Goal: Transaction & Acquisition: Obtain resource

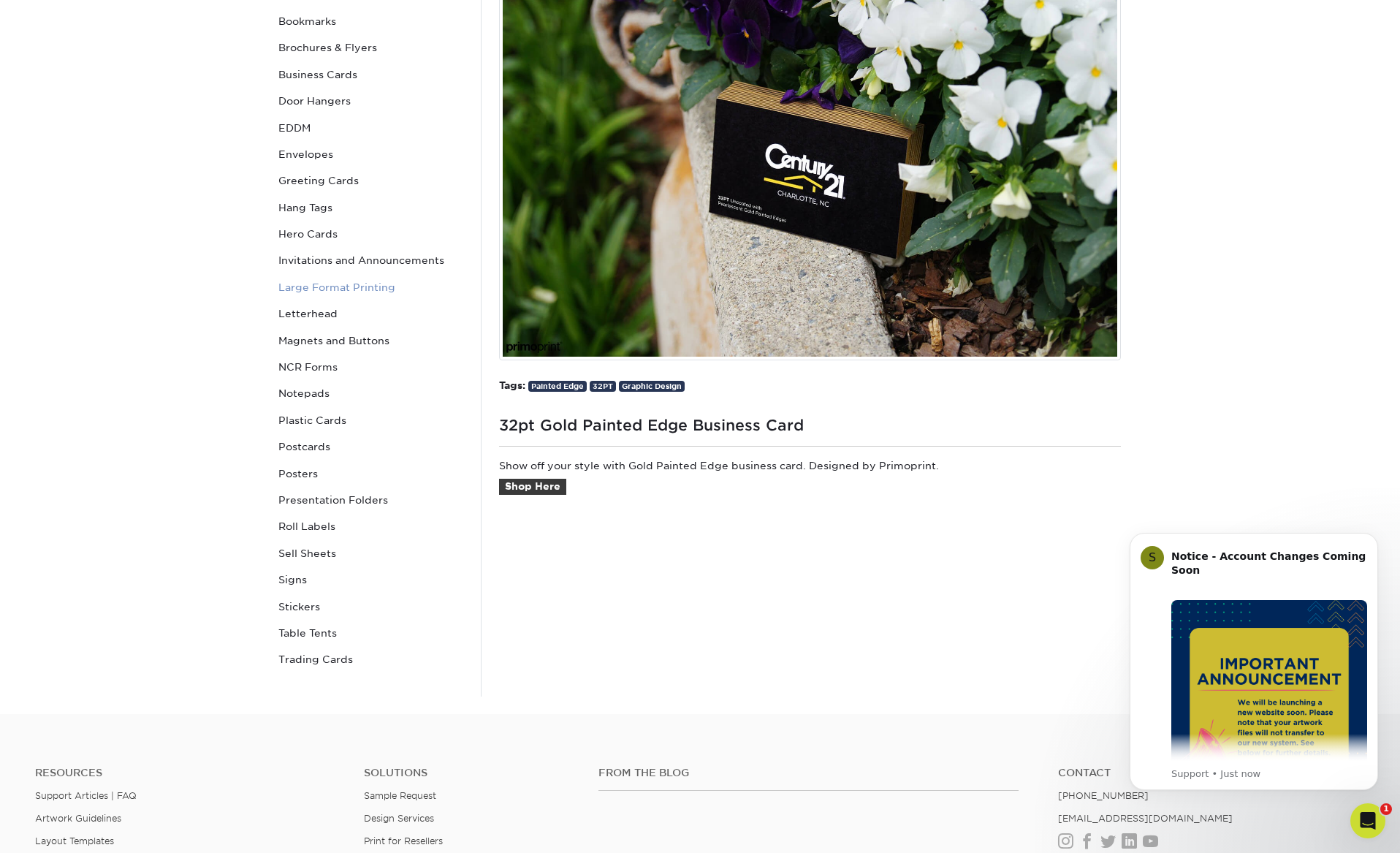
scroll to position [280, 0]
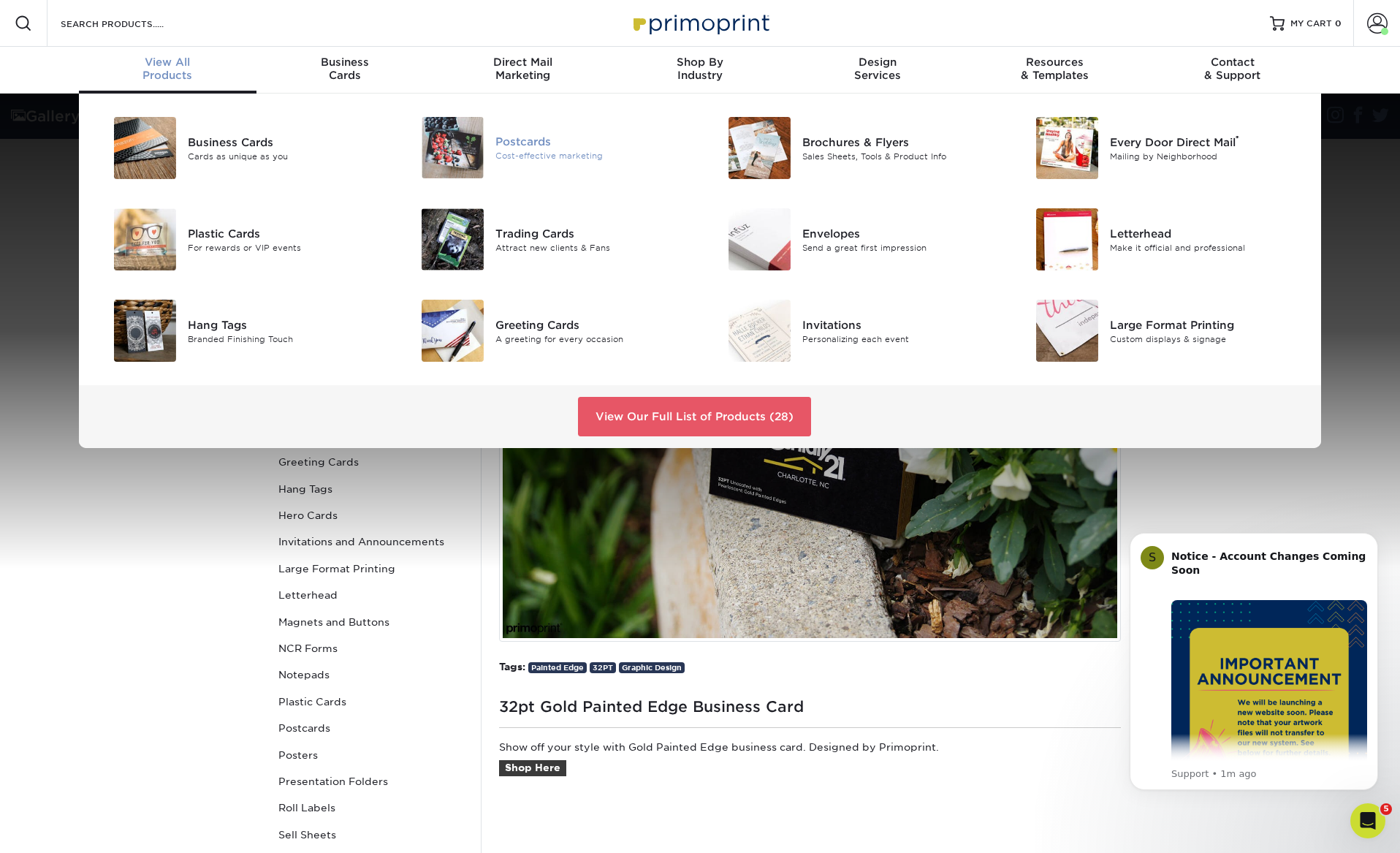
click at [515, 136] on div "Postcards" at bounding box center [592, 142] width 193 height 16
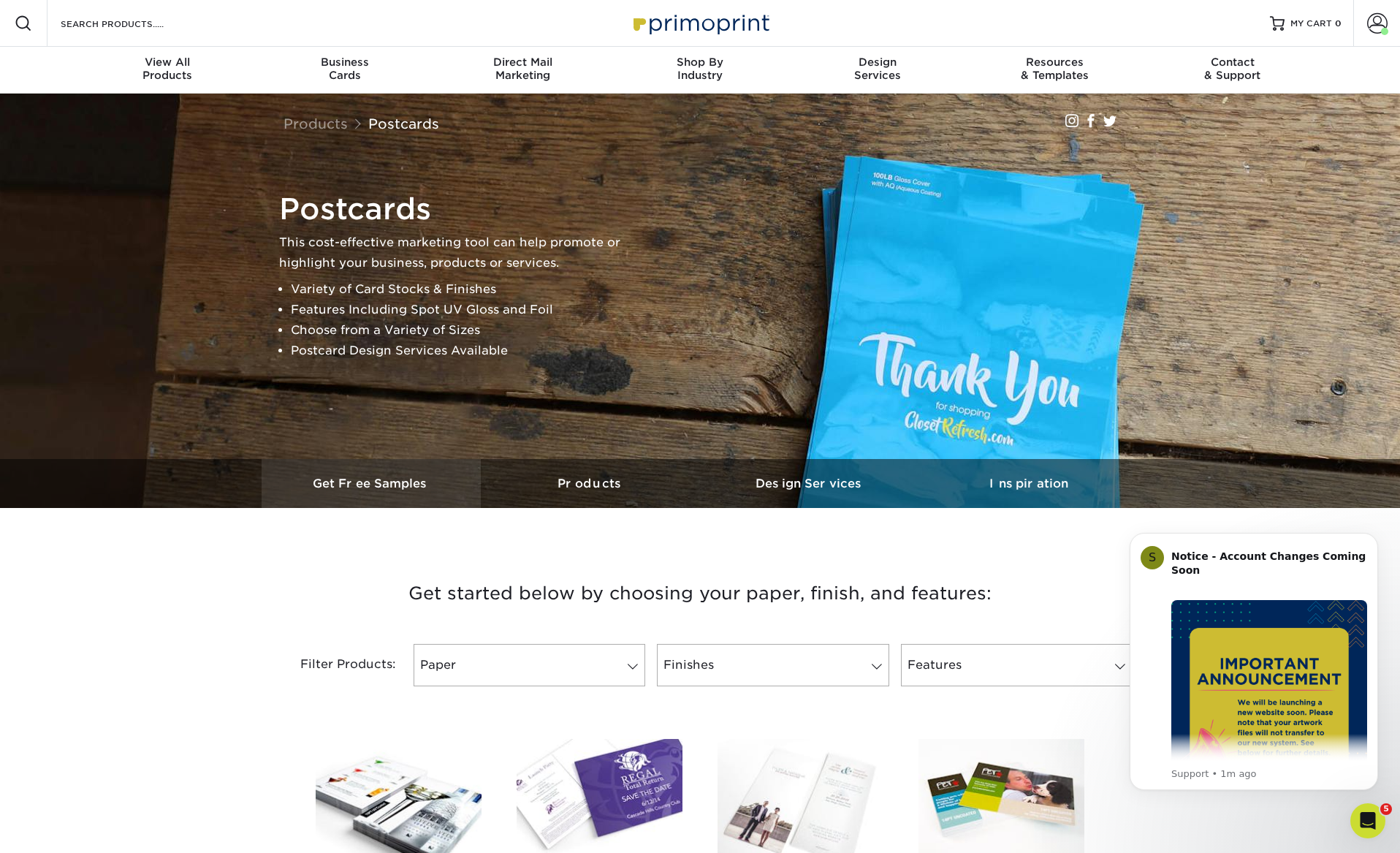
click at [373, 486] on h3 "Get Free Samples" at bounding box center [371, 483] width 220 height 14
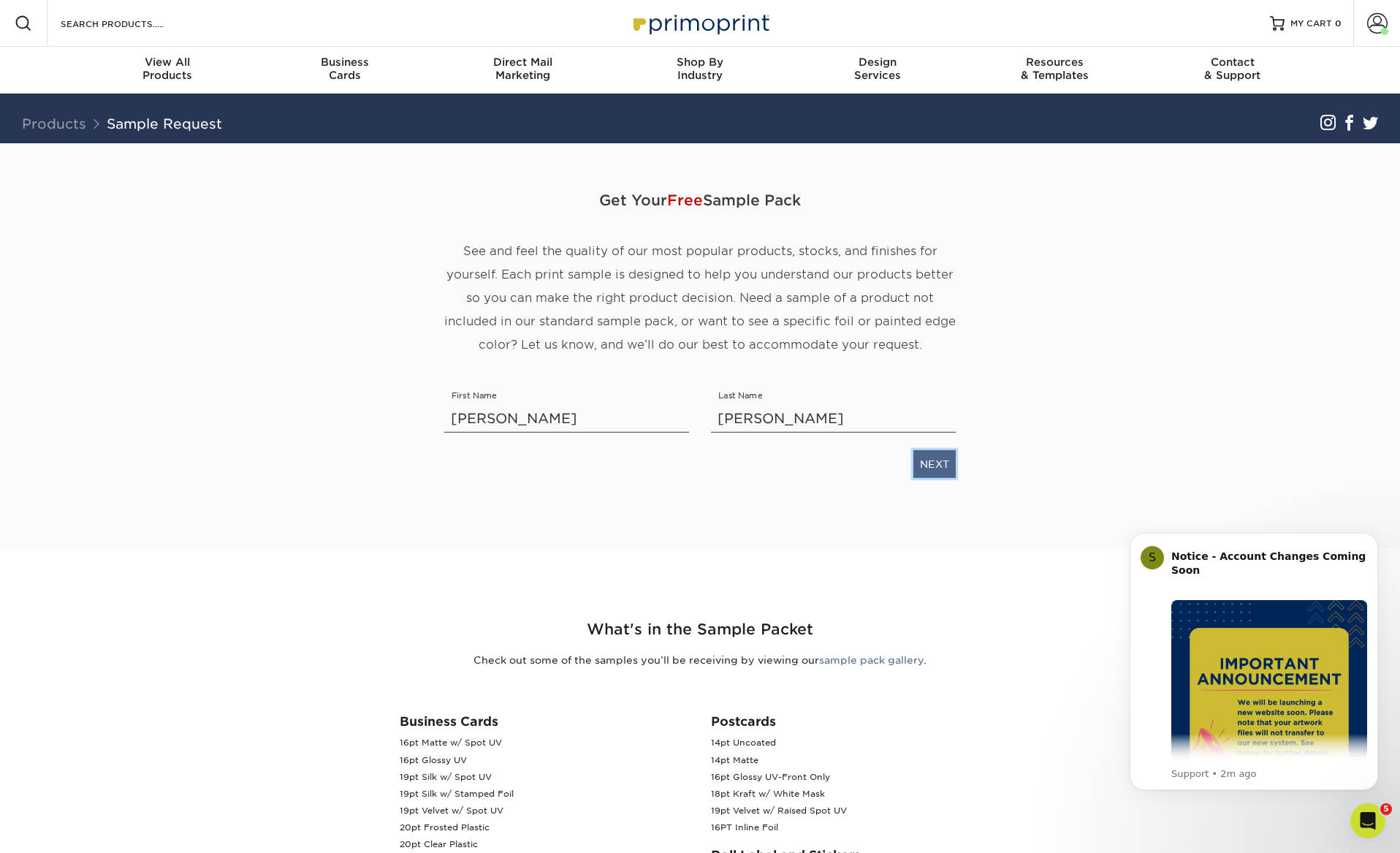
click at [929, 462] on link "NEXT" at bounding box center [935, 464] width 42 height 28
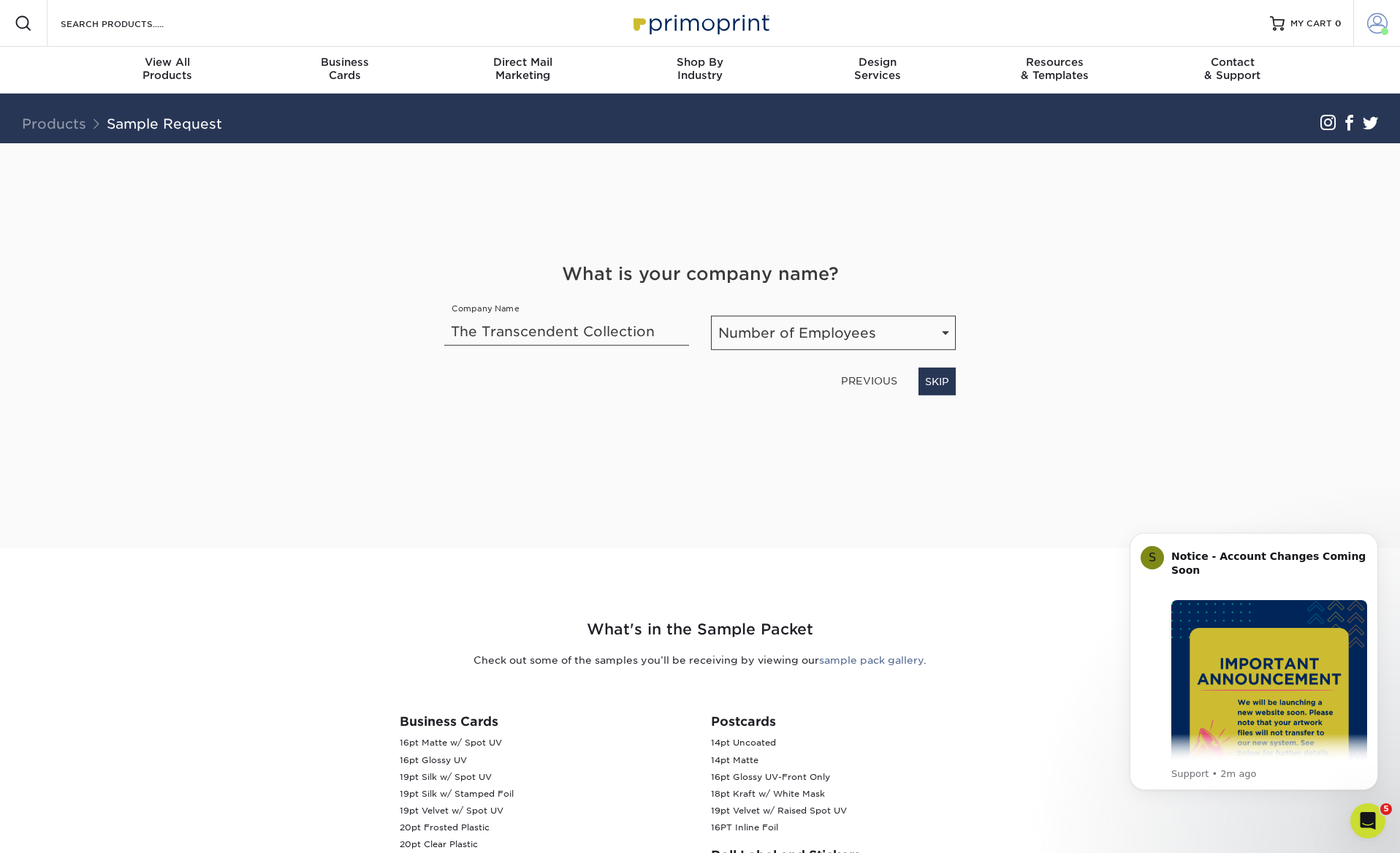
click at [1375, 21] on span at bounding box center [1377, 23] width 20 height 20
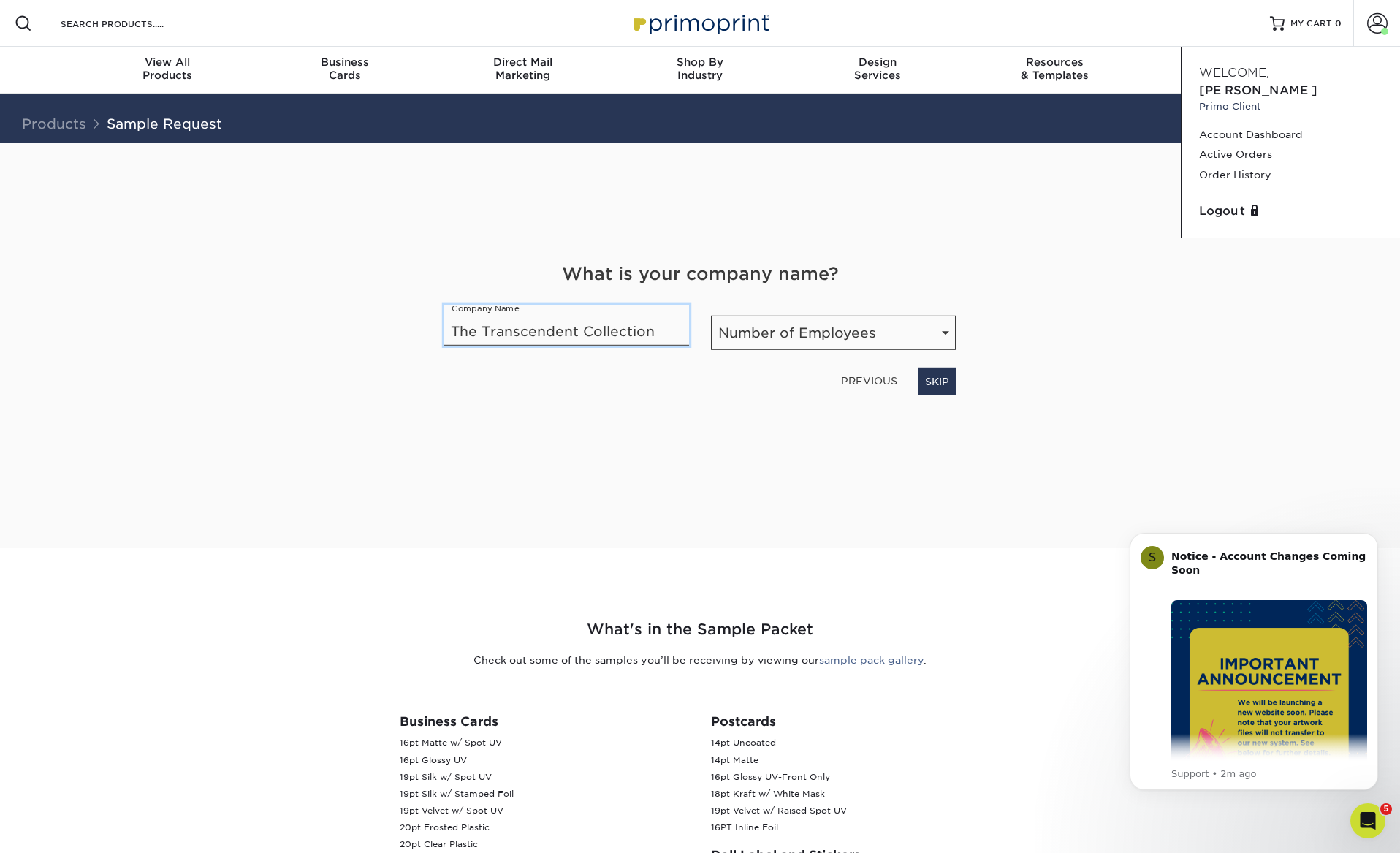
click at [663, 342] on input "The Transcendent Collection" at bounding box center [567, 325] width 245 height 41
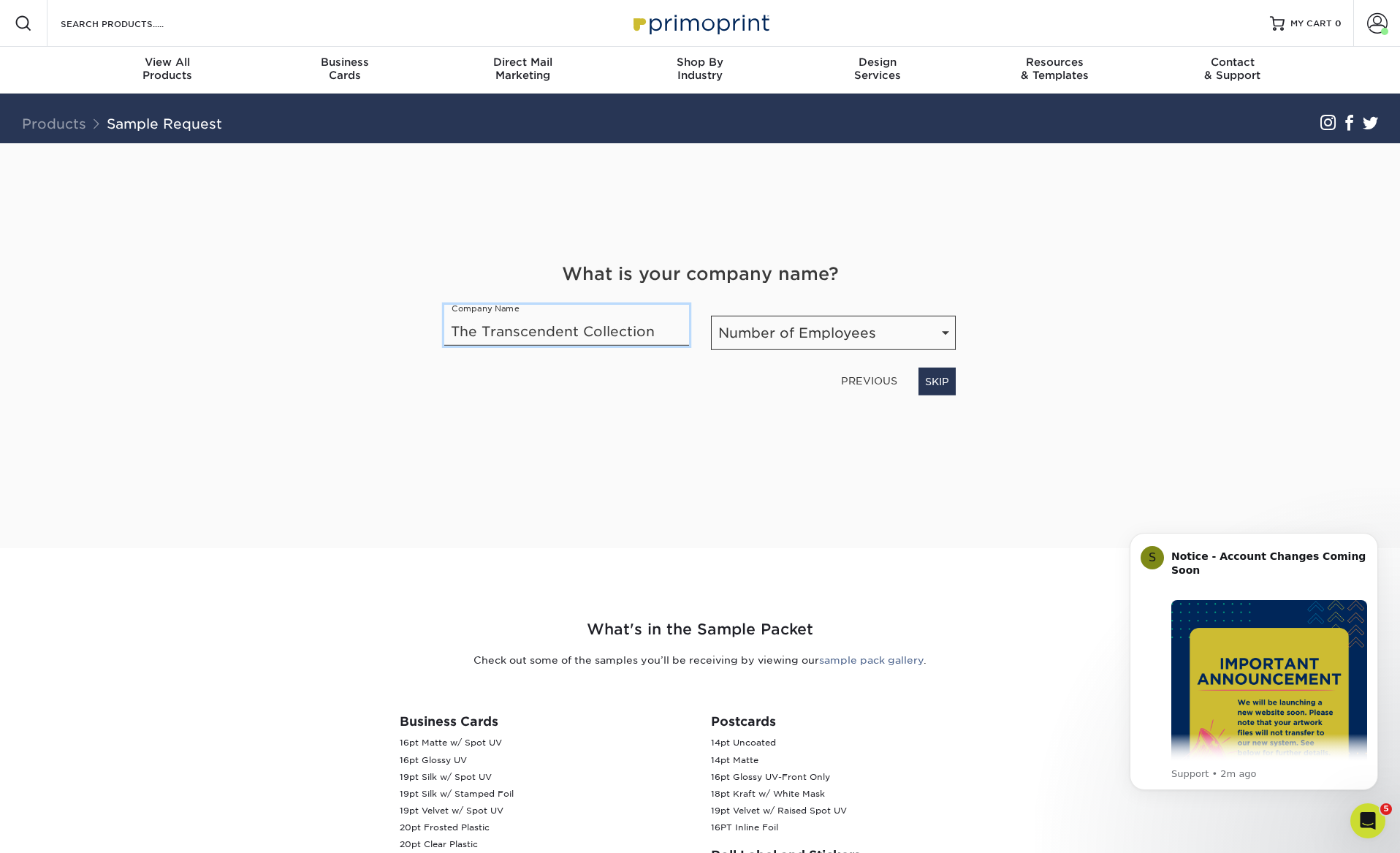
drag, startPoint x: 663, startPoint y: 342, endPoint x: 387, endPoint y: 325, distance: 276.5
click at [387, 325] on div "Get Your Free Sample Pack See and feel the quality of our most popular products…" at bounding box center [700, 345] width 856 height 405
type input "[PERSON_NAME] Media Management"
click at [951, 328] on select "Number of Employees Self-employed 1-10 employees 11-50 employees 51-200 employe…" at bounding box center [833, 333] width 245 height 34
select select "1-10"
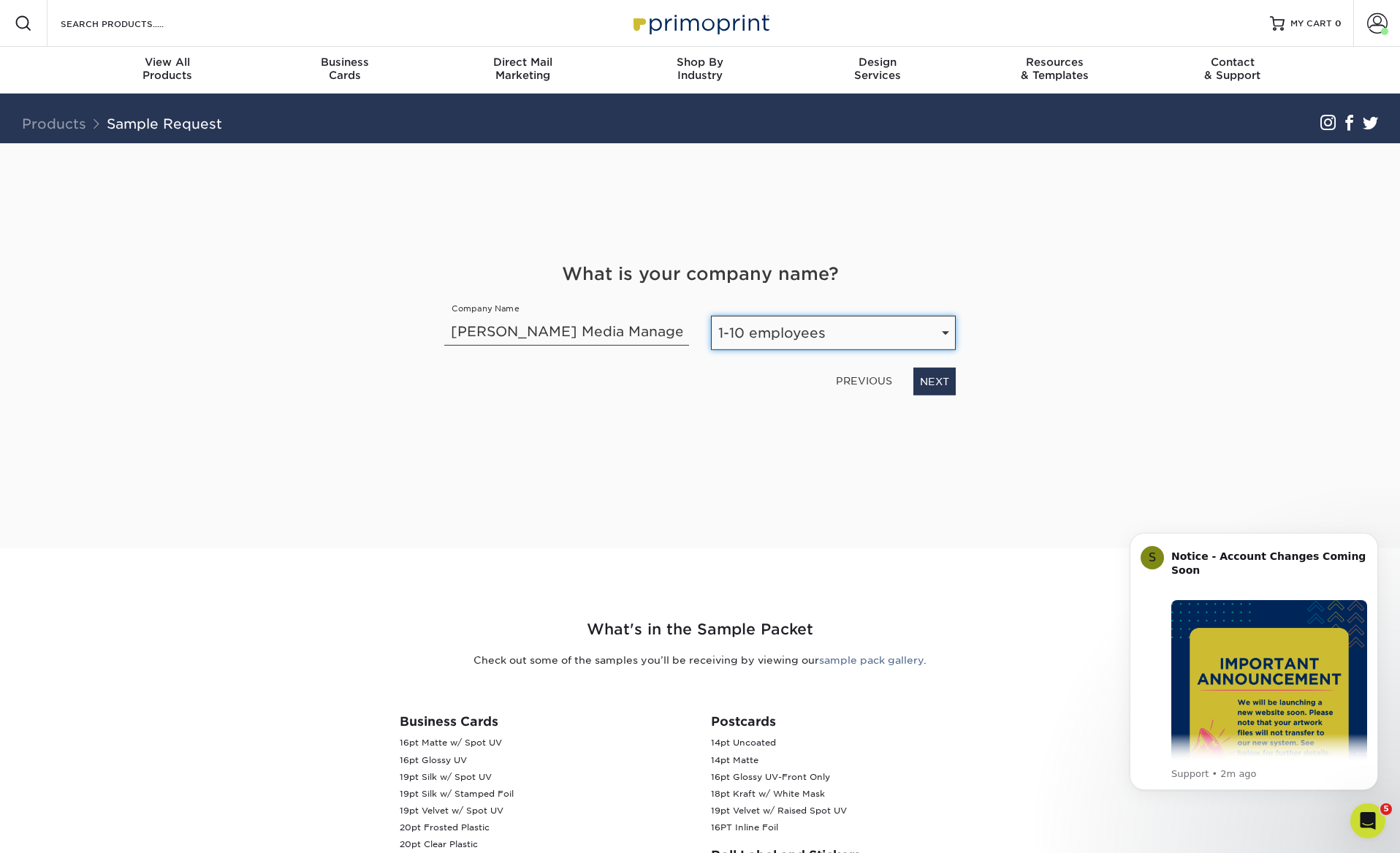
click at [711, 316] on select "Number of Employees Self-employed 1-10 employees 11-50 employees 51-200 employe…" at bounding box center [833, 333] width 245 height 34
click at [932, 382] on link "NEXT" at bounding box center [935, 381] width 42 height 28
click at [941, 335] on select "Select Occupation Agency Automotive Blogger Cleaning Services Construction Educ…" at bounding box center [700, 333] width 512 height 34
select select "Entrepreneur"
click at [444, 316] on select "Select Occupation Agency Automotive Blogger Cleaning Services Construction Educ…" at bounding box center [700, 333] width 512 height 34
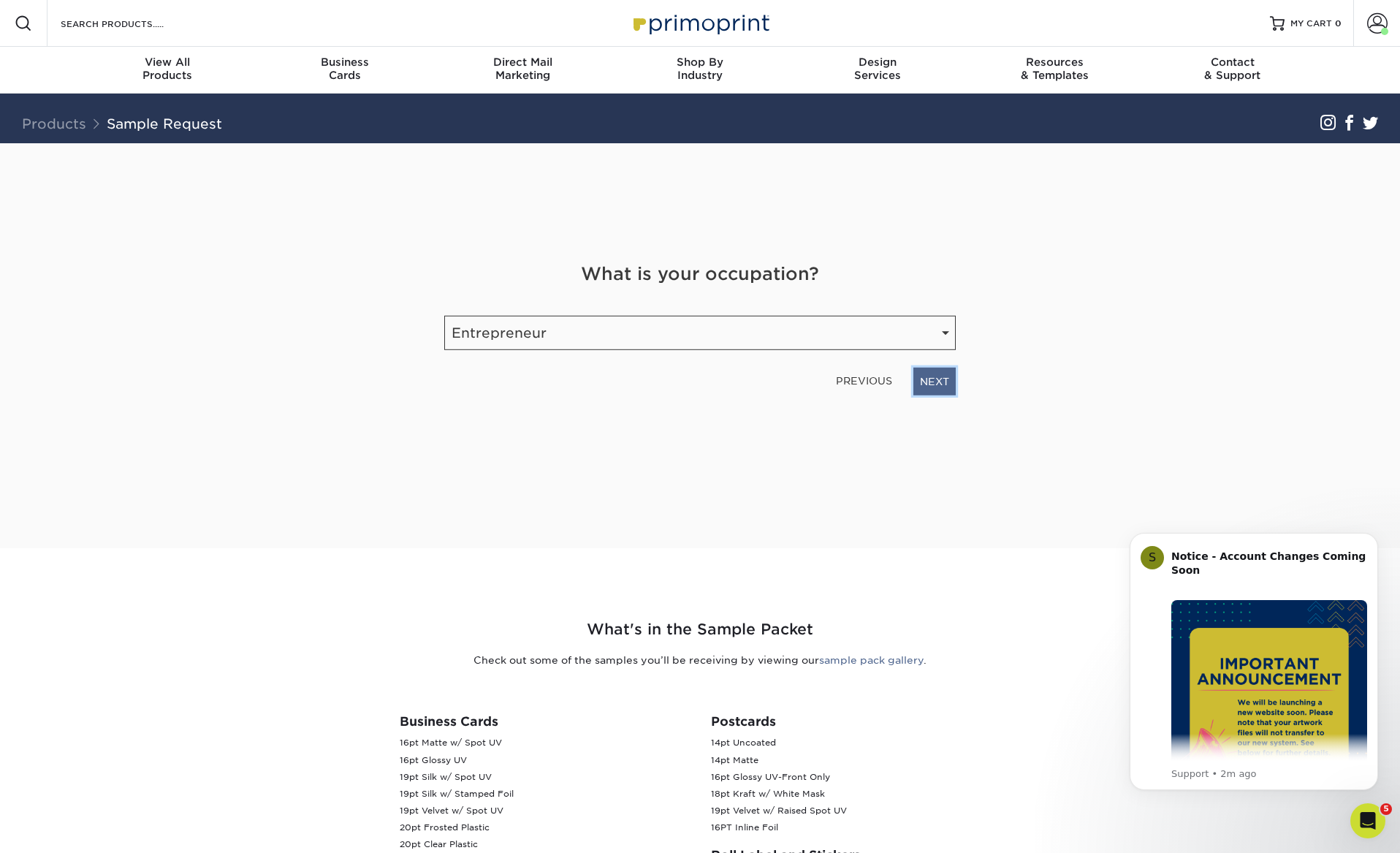
click at [939, 380] on link "NEXT" at bounding box center [935, 381] width 42 height 28
click at [931, 380] on link "NEXT" at bounding box center [935, 380] width 42 height 28
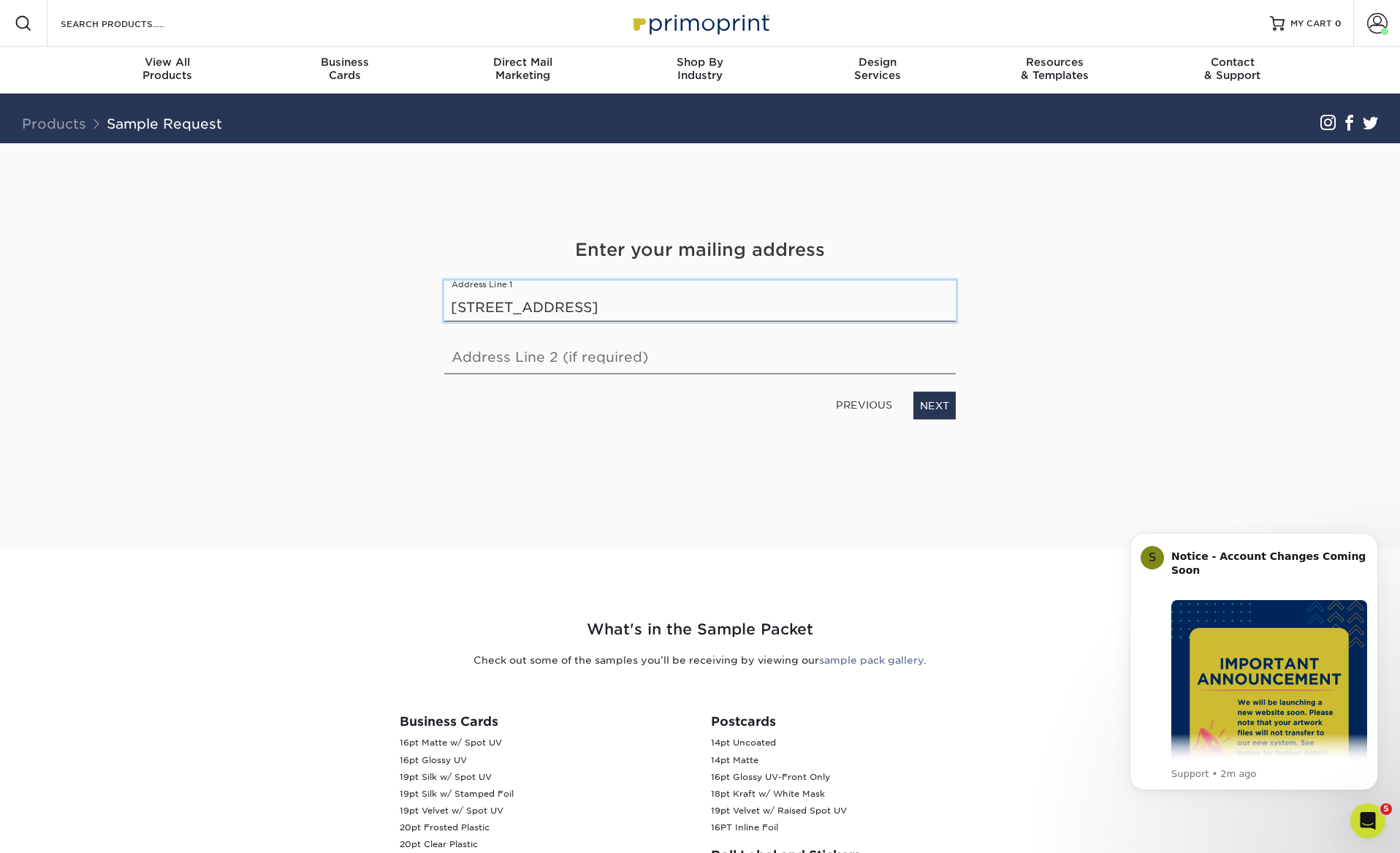
type input "[STREET_ADDRESS]"
click at [580, 364] on input "text" at bounding box center [700, 353] width 512 height 41
click at [927, 411] on link "NEXT" at bounding box center [935, 406] width 42 height 28
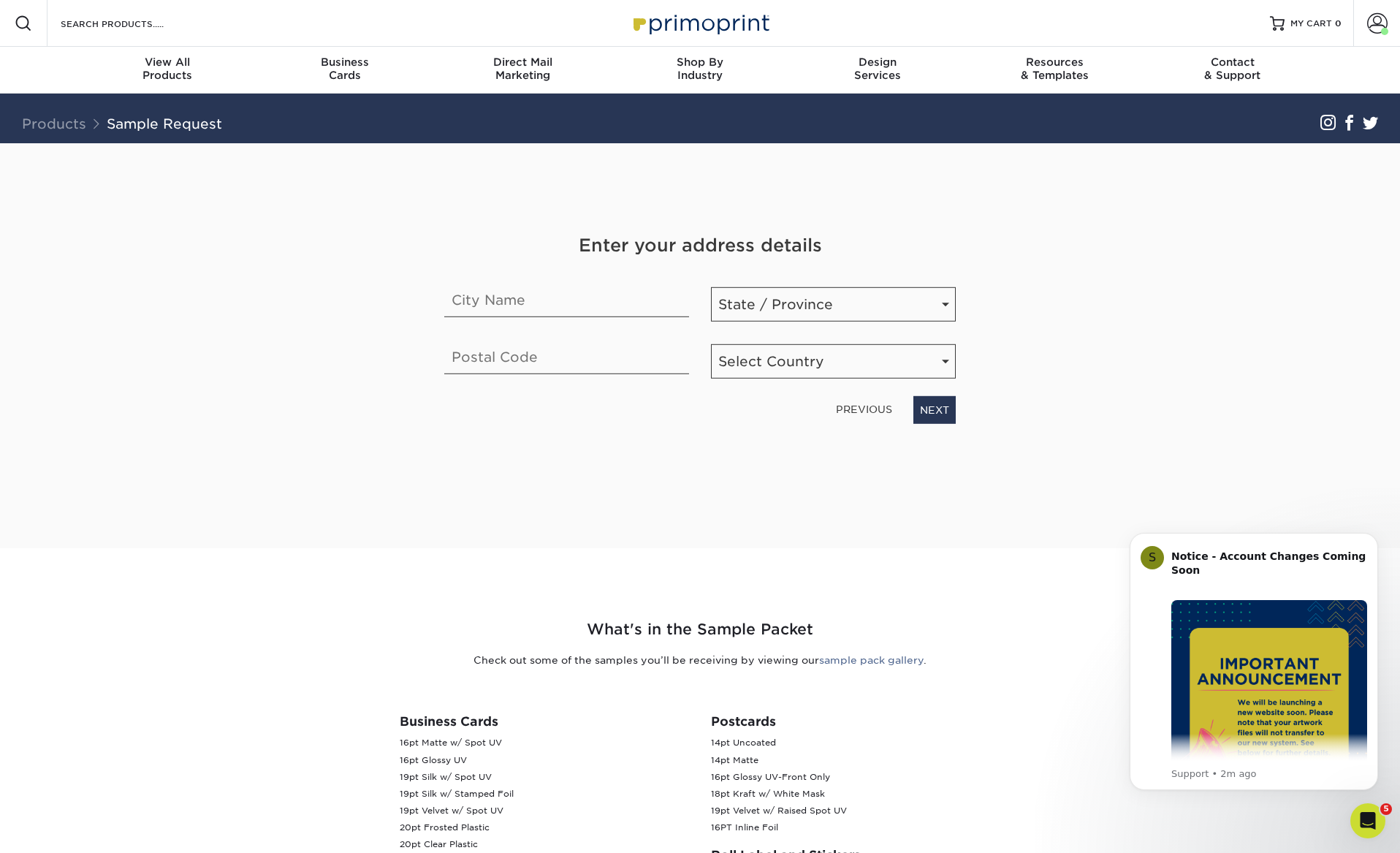
click at [860, 412] on link "PREVIOUS" at bounding box center [864, 409] width 68 height 24
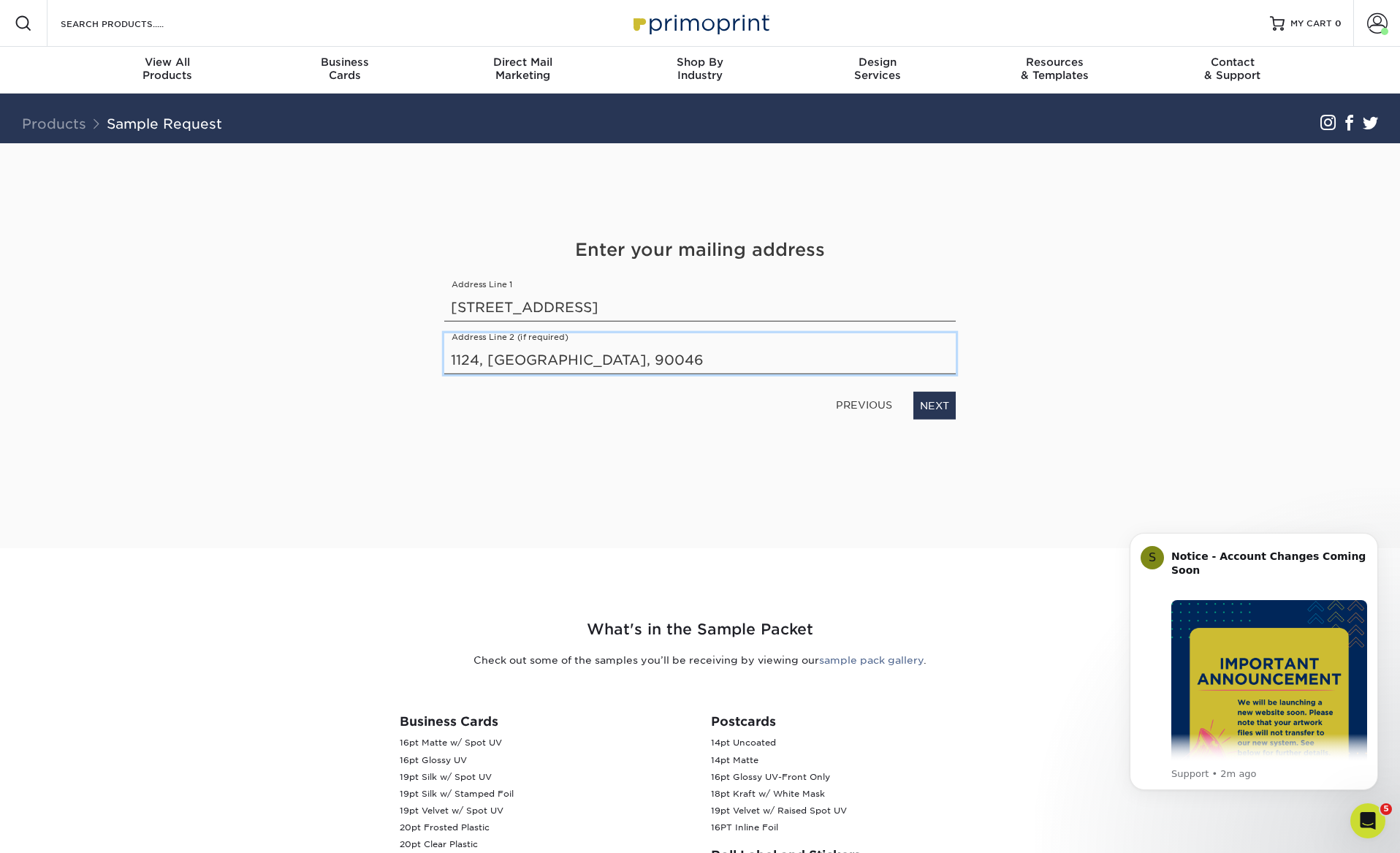
drag, startPoint x: 624, startPoint y: 359, endPoint x: 478, endPoint y: 361, distance: 146.0
click at [478, 361] on input "1124, [GEOGRAPHIC_DATA], 90046" at bounding box center [700, 353] width 512 height 41
type input "1124"
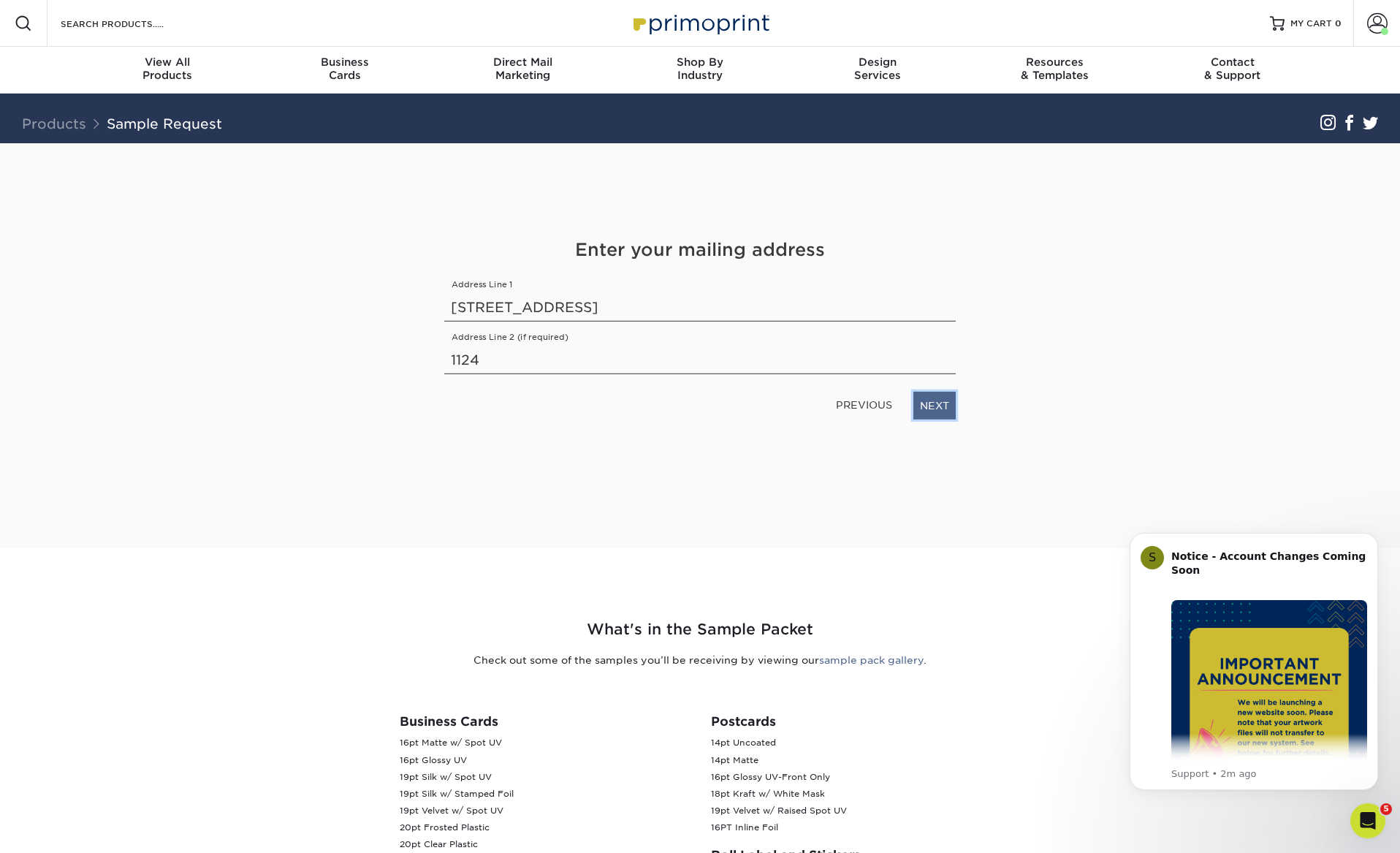
click at [939, 403] on link "NEXT" at bounding box center [935, 406] width 42 height 28
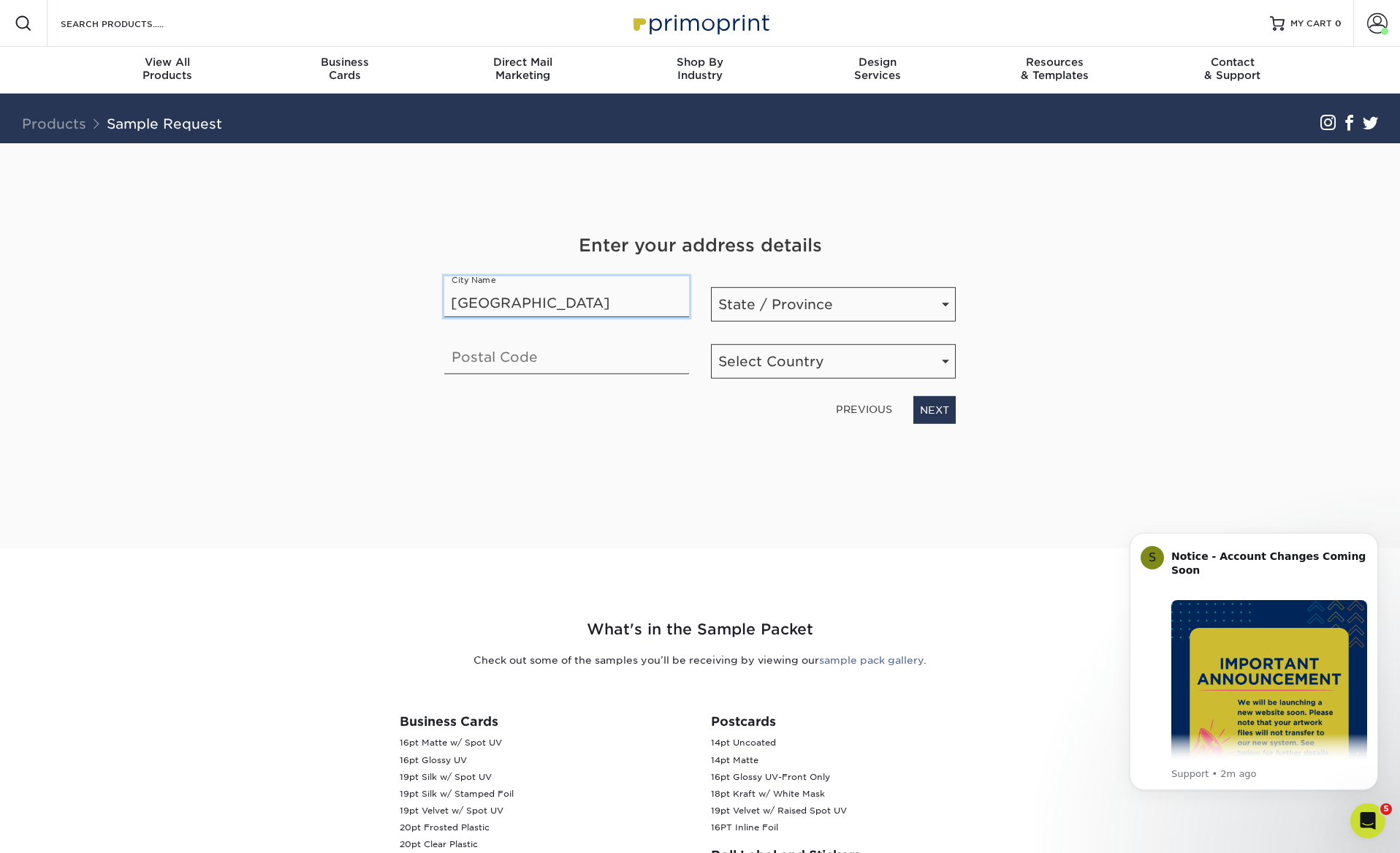
type input "[GEOGRAPHIC_DATA]"
select select "CA"
type input "90046"
select select "US"
click at [935, 416] on link "NEXT" at bounding box center [935, 410] width 42 height 28
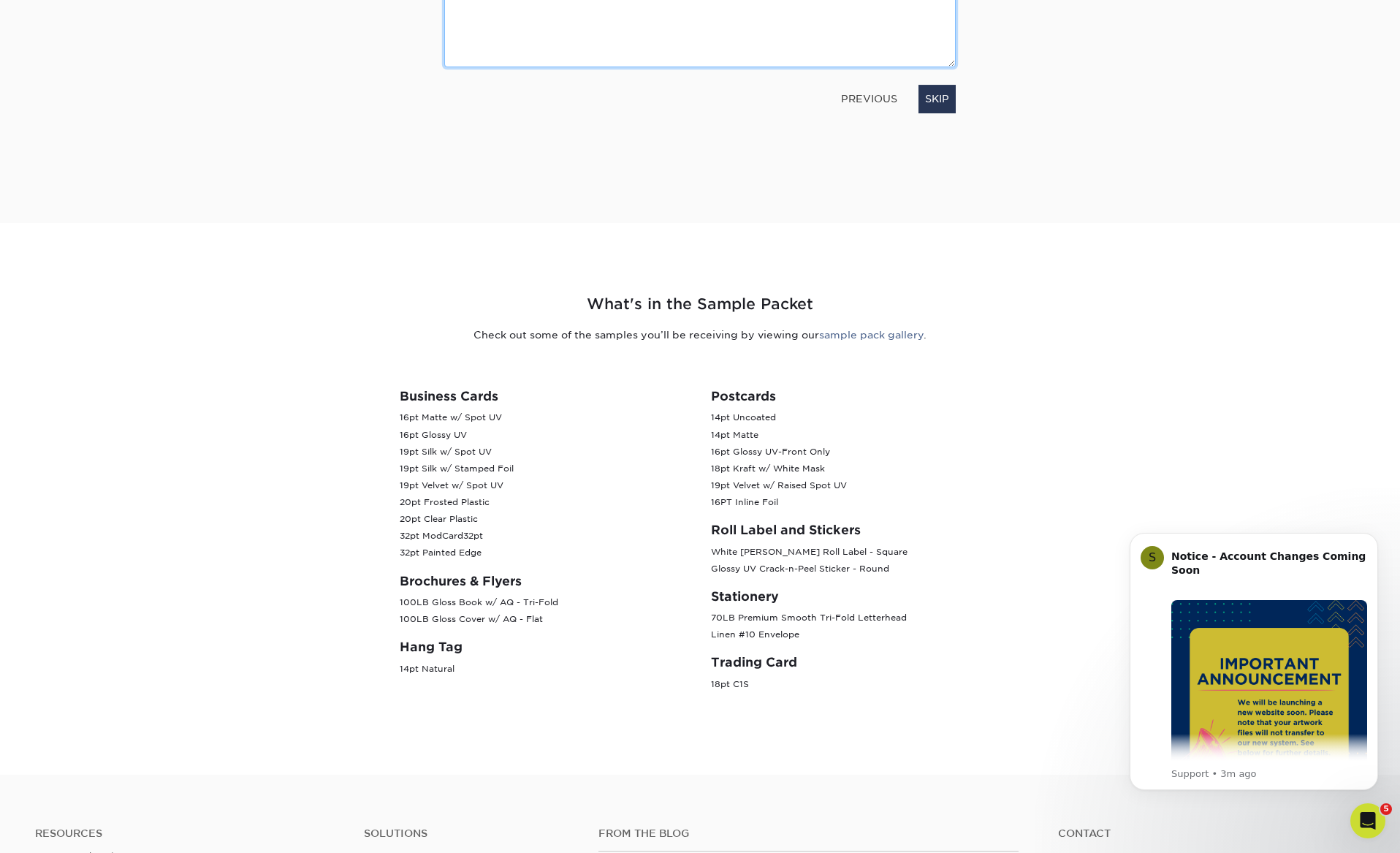
scroll to position [325, 0]
